Goal: Information Seeking & Learning: Learn about a topic

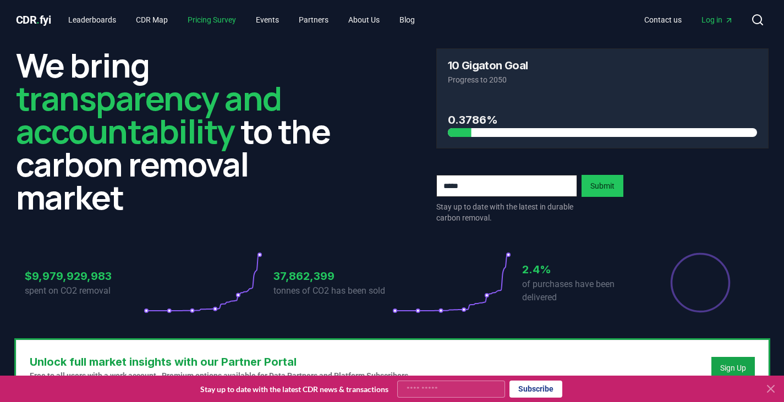
click at [210, 20] on link "Pricing Survey" at bounding box center [212, 20] width 66 height 20
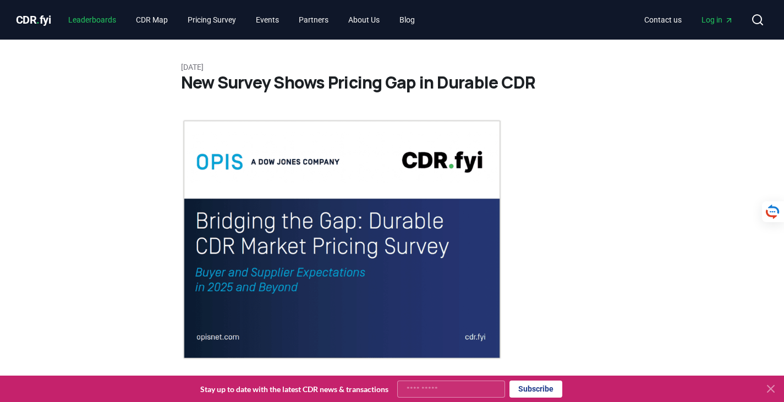
click at [103, 18] on link "Leaderboards" at bounding box center [91, 20] width 65 height 20
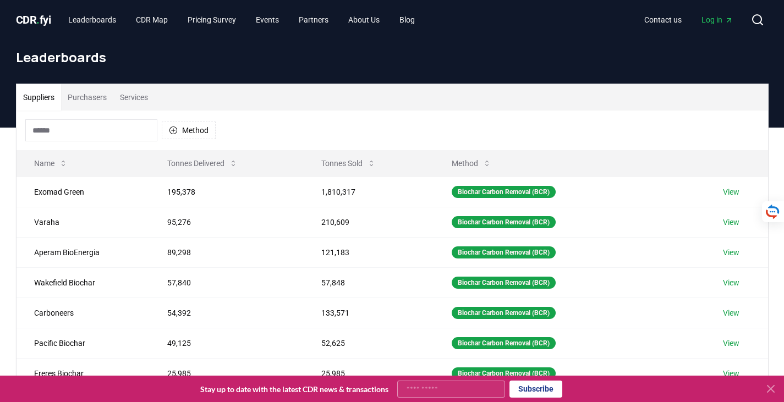
click at [113, 128] on input at bounding box center [91, 130] width 132 height 22
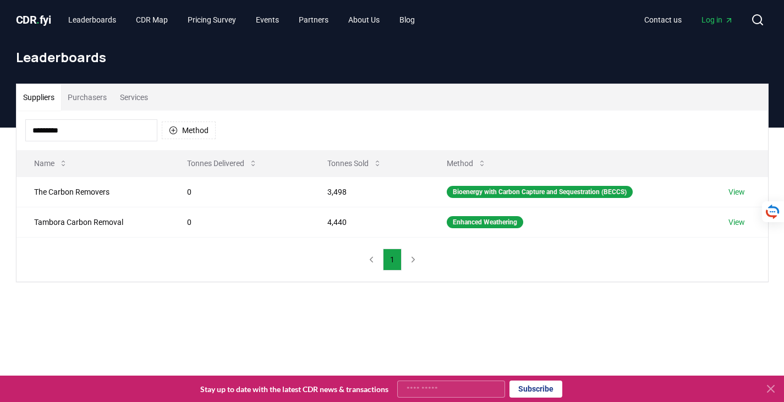
type input "*********"
click at [739, 190] on link "View" at bounding box center [737, 192] width 17 height 11
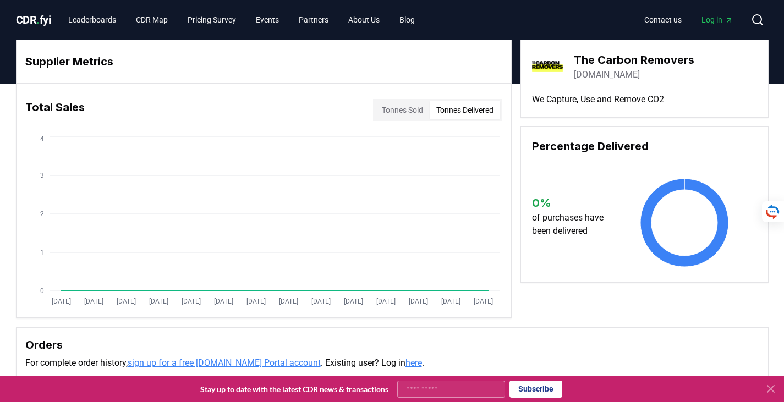
click at [461, 109] on button "Tonnes Delivered" at bounding box center [465, 110] width 70 height 18
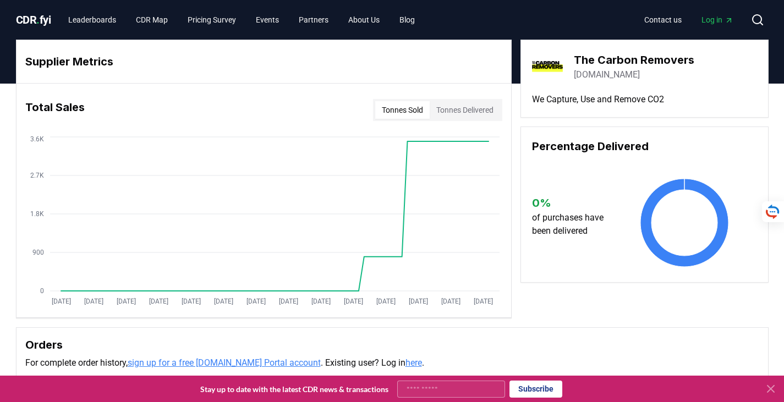
click at [405, 109] on button "Tonnes Sold" at bounding box center [402, 110] width 54 height 18
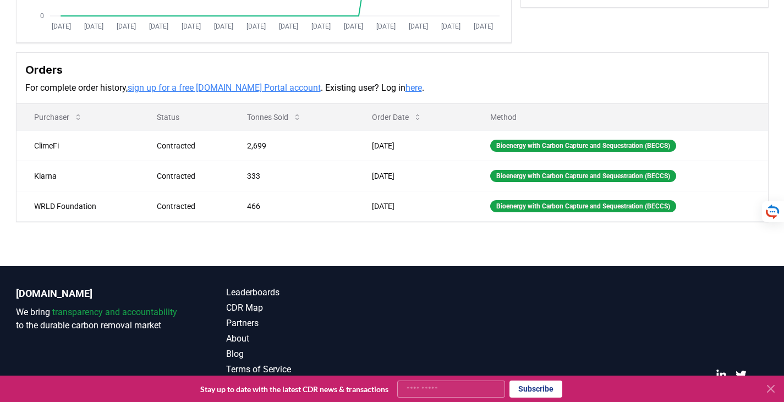
scroll to position [299, 0]
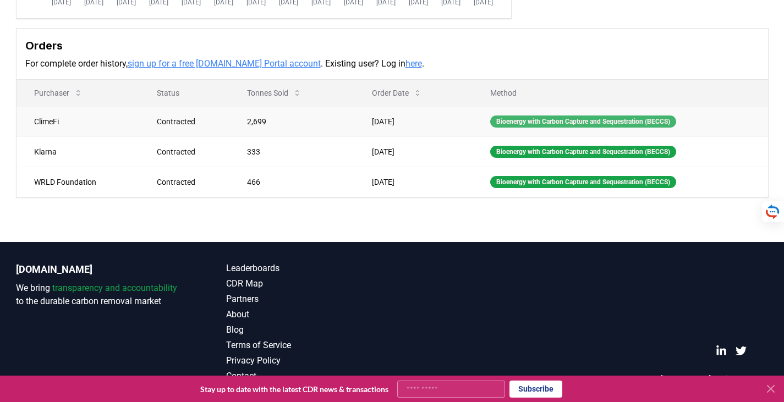
click at [498, 119] on div "Bioenergy with Carbon Capture and Sequestration (BECCS)" at bounding box center [583, 122] width 186 height 12
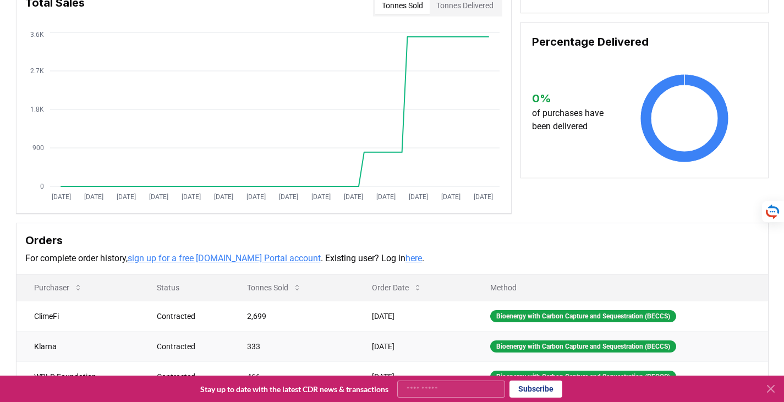
scroll to position [24, 0]
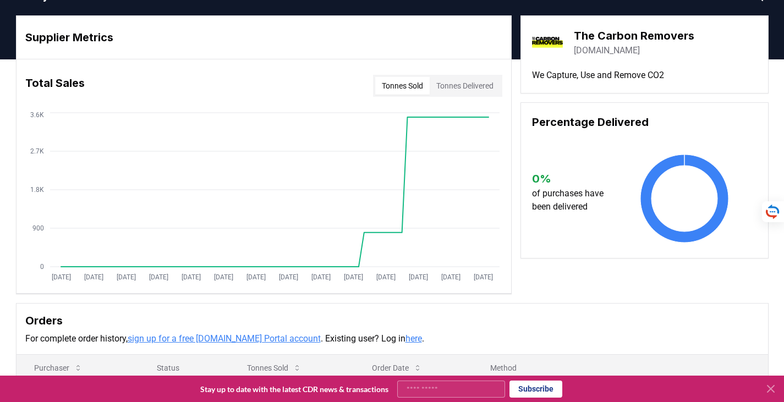
click at [469, 84] on button "Tonnes Delivered" at bounding box center [465, 86] width 70 height 18
click at [403, 88] on button "Tonnes Sold" at bounding box center [402, 86] width 54 height 18
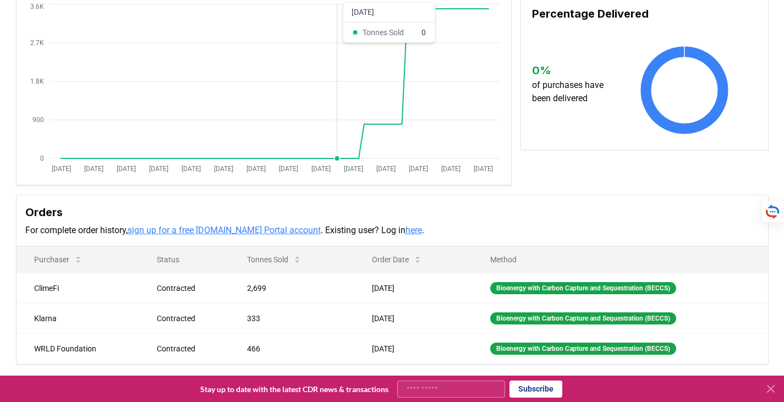
scroll to position [134, 0]
